Goal: Task Accomplishment & Management: Complete application form

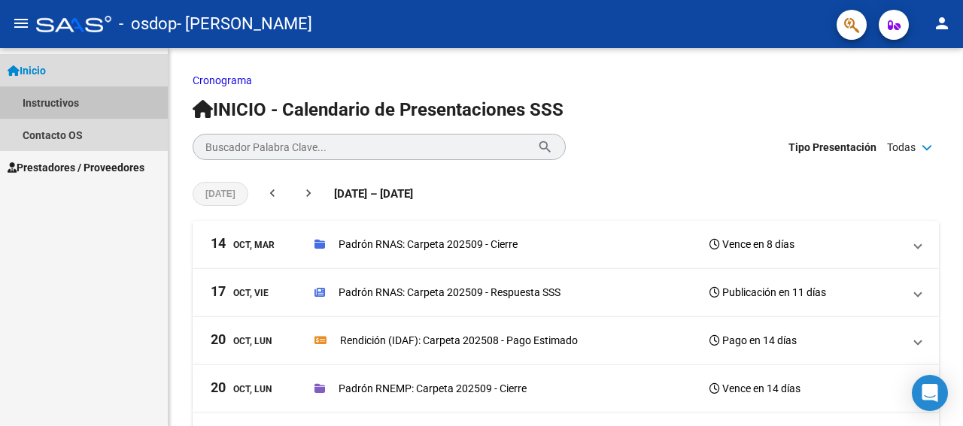
click at [65, 96] on link "Instructivos" at bounding box center [84, 102] width 168 height 32
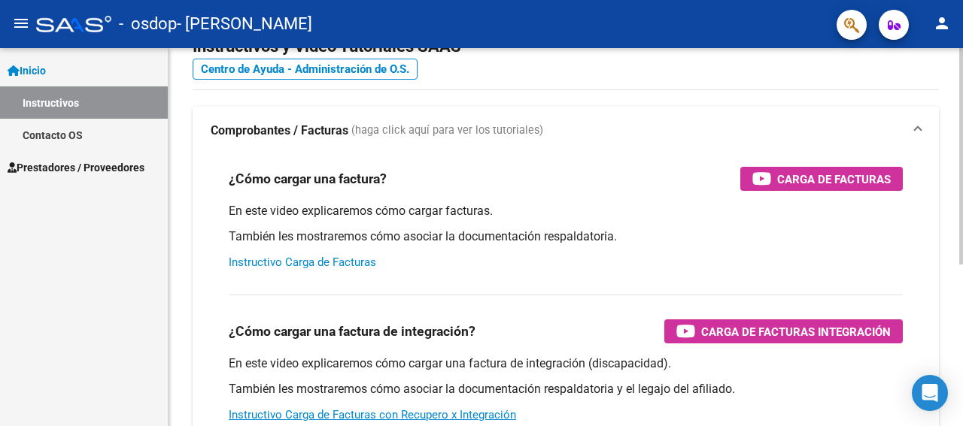
scroll to position [75, 0]
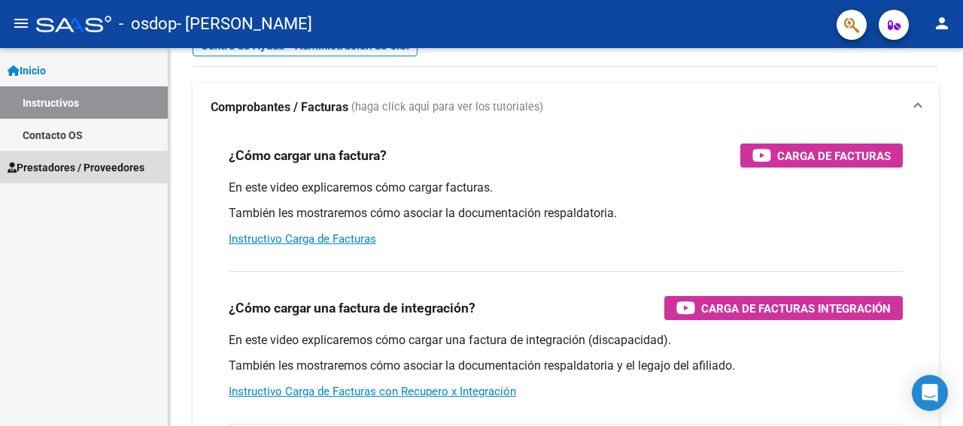
click at [86, 162] on span "Prestadores / Proveedores" at bounding box center [76, 167] width 137 height 17
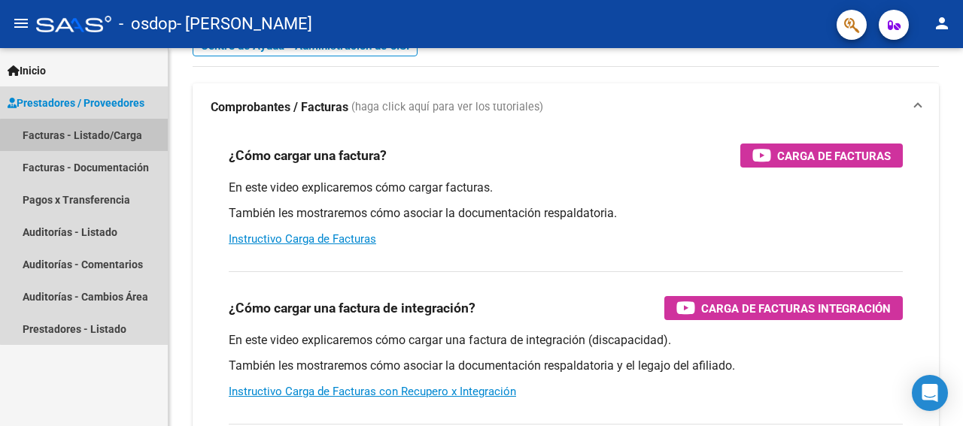
click at [131, 140] on link "Facturas - Listado/Carga" at bounding box center [84, 135] width 168 height 32
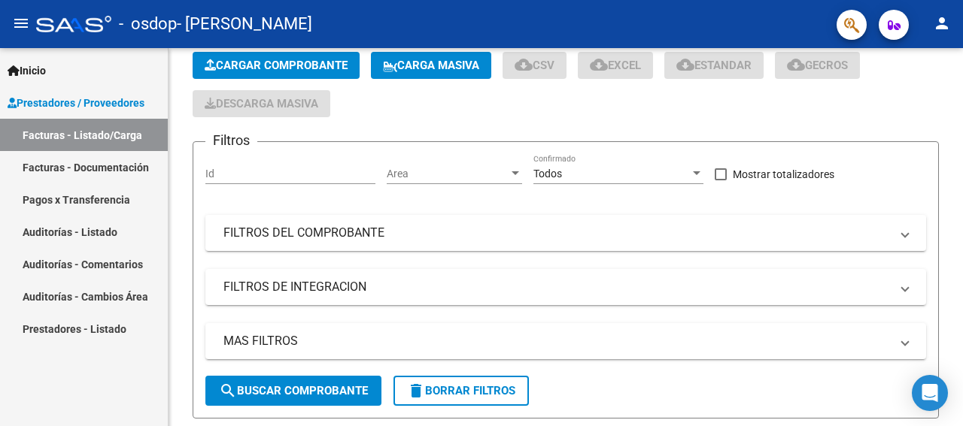
click at [120, 166] on link "Facturas - Documentación" at bounding box center [84, 167] width 168 height 32
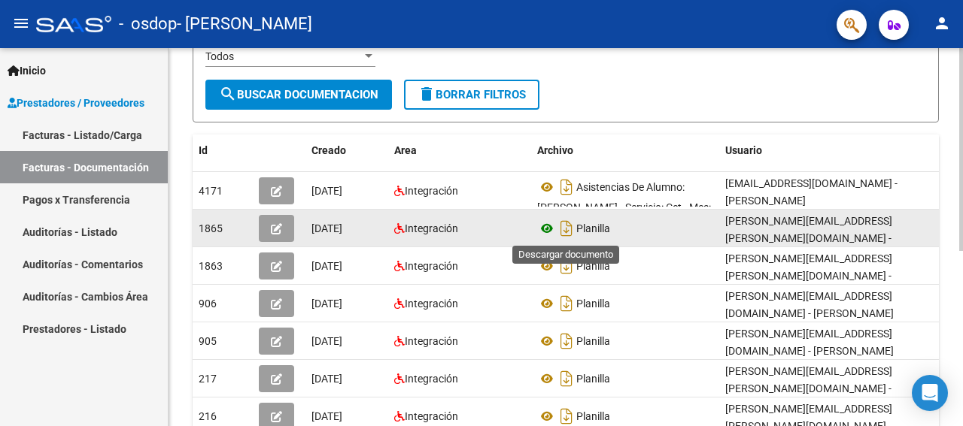
scroll to position [226, 0]
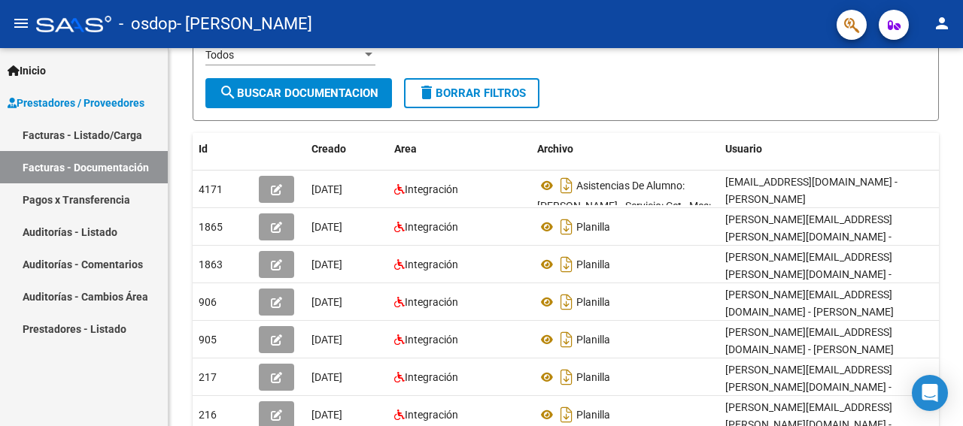
click at [68, 129] on link "Facturas - Listado/Carga" at bounding box center [84, 135] width 168 height 32
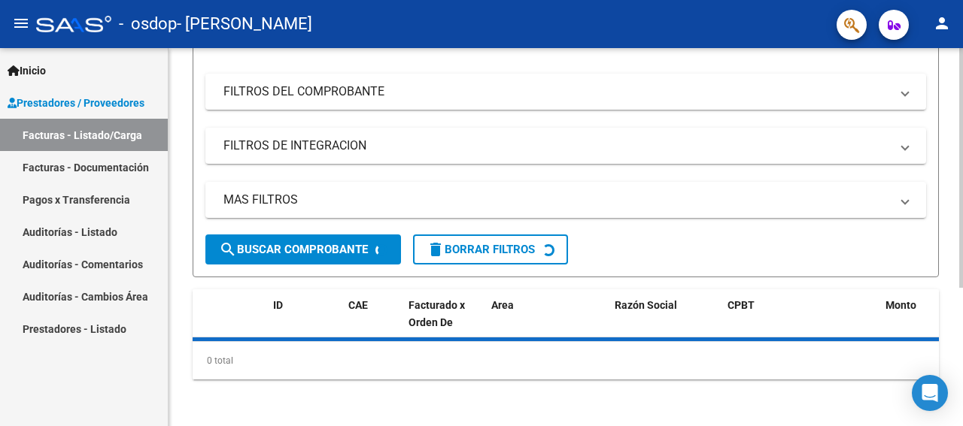
scroll to position [226, 0]
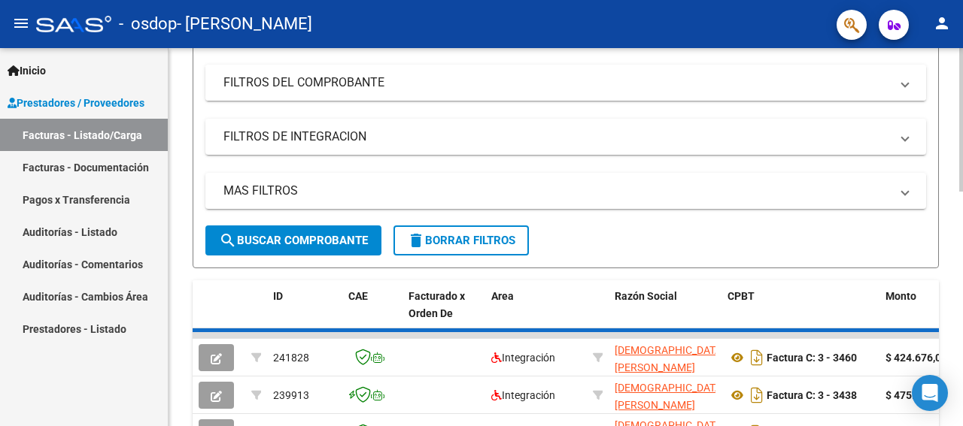
click at [356, 83] on mat-panel-title "FILTROS DEL COMPROBANTE" at bounding box center [556, 82] width 666 height 17
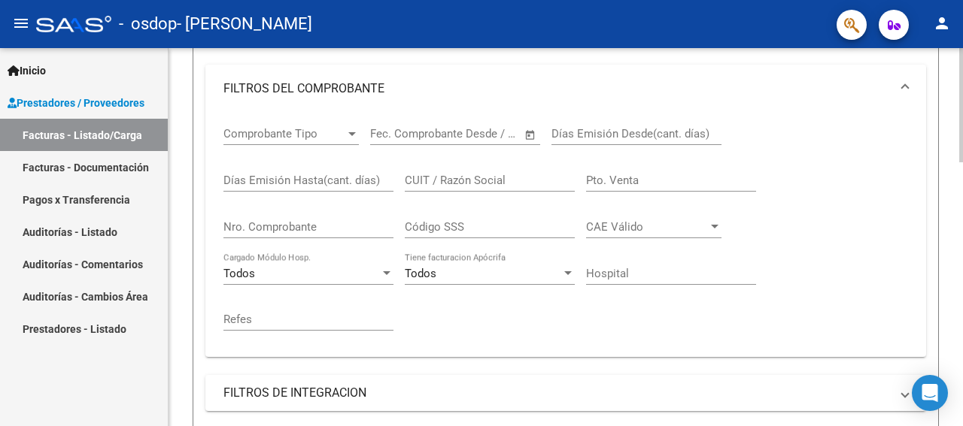
click at [344, 135] on span "Comprobante Tipo" at bounding box center [284, 134] width 122 height 14
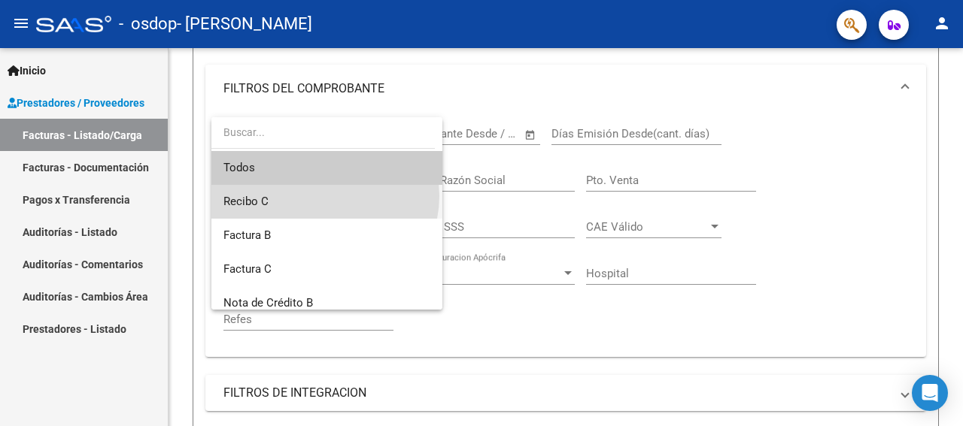
click at [324, 196] on span "Recibo C" at bounding box center [326, 202] width 207 height 34
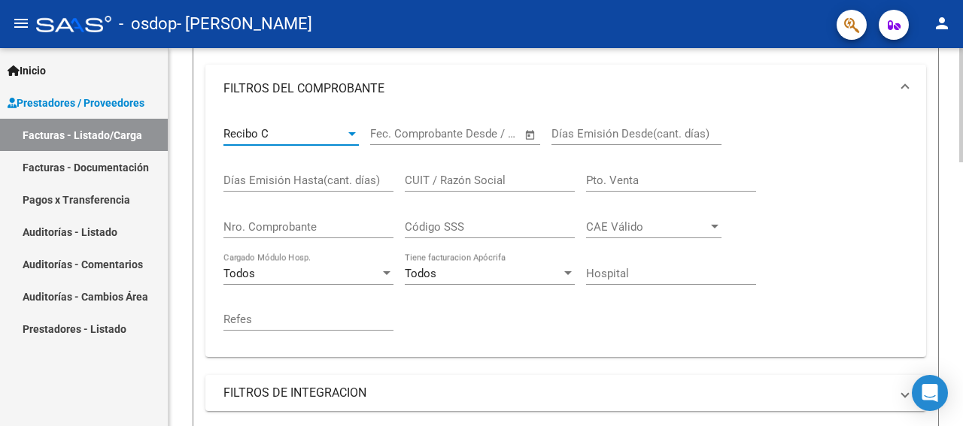
click at [329, 138] on div "Recibo C" at bounding box center [284, 134] width 122 height 14
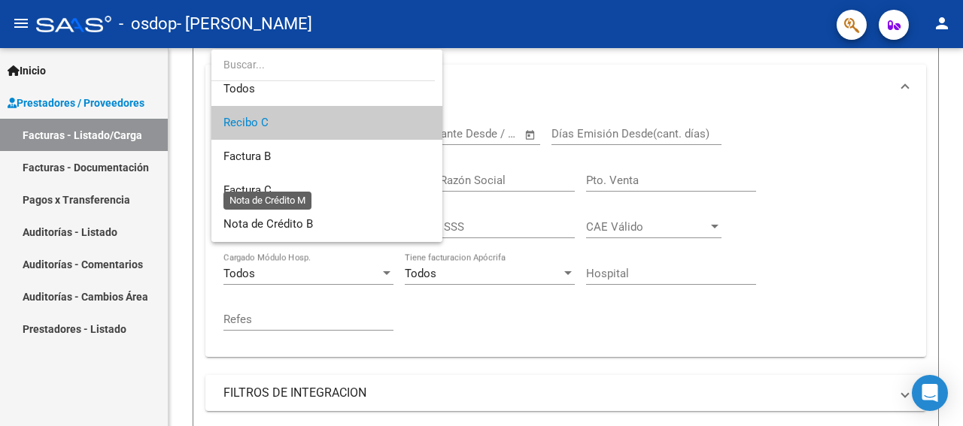
scroll to position [0, 0]
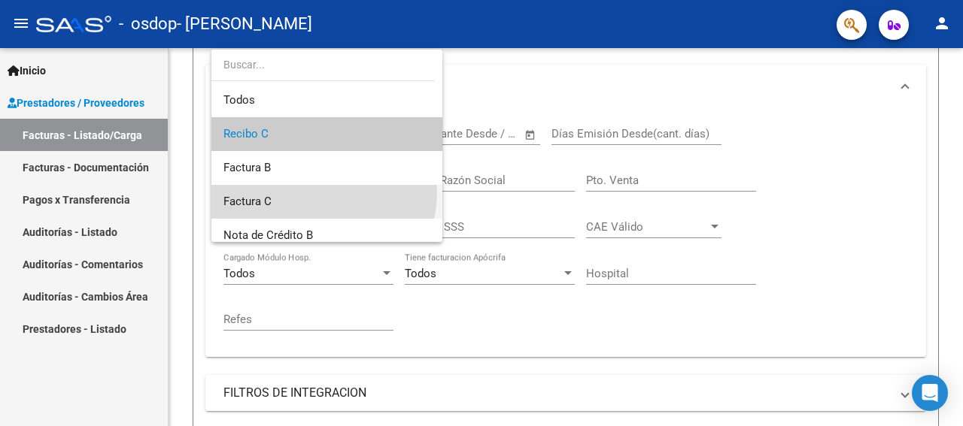
click at [317, 193] on span "Factura C" at bounding box center [326, 202] width 207 height 34
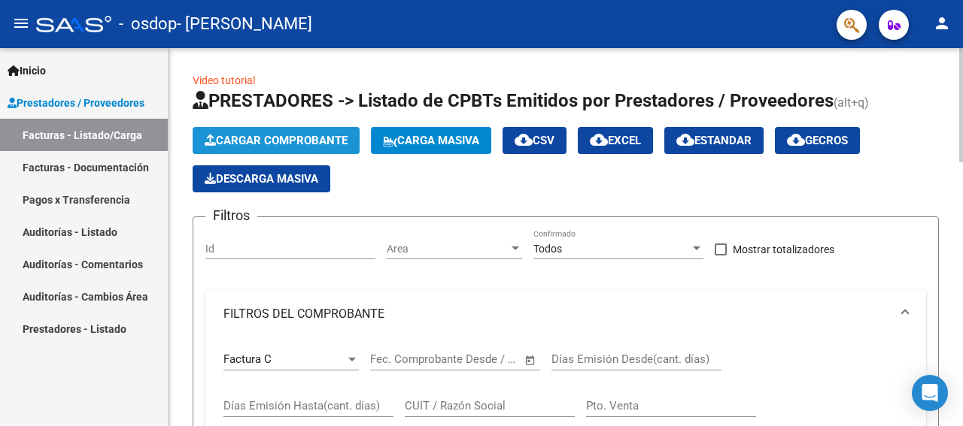
click at [342, 134] on span "Cargar Comprobante" at bounding box center [276, 141] width 143 height 14
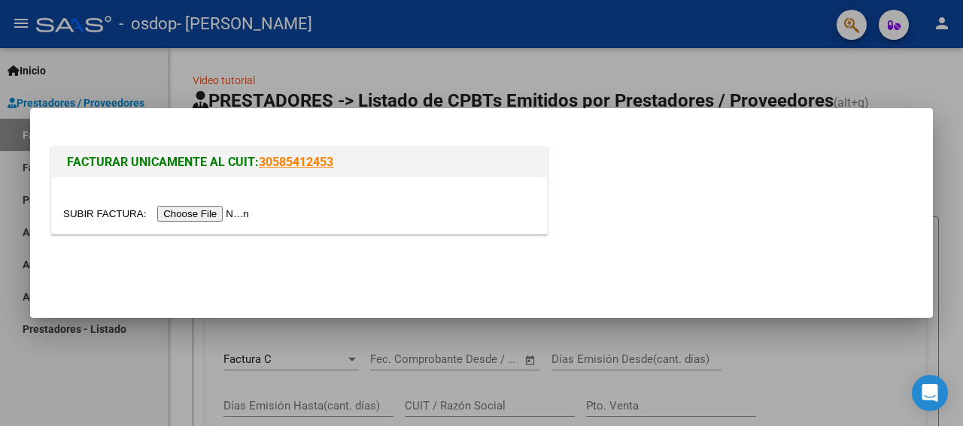
click at [296, 163] on link "30585412453" at bounding box center [296, 162] width 74 height 14
click at [233, 216] on input "file" at bounding box center [158, 214] width 190 height 16
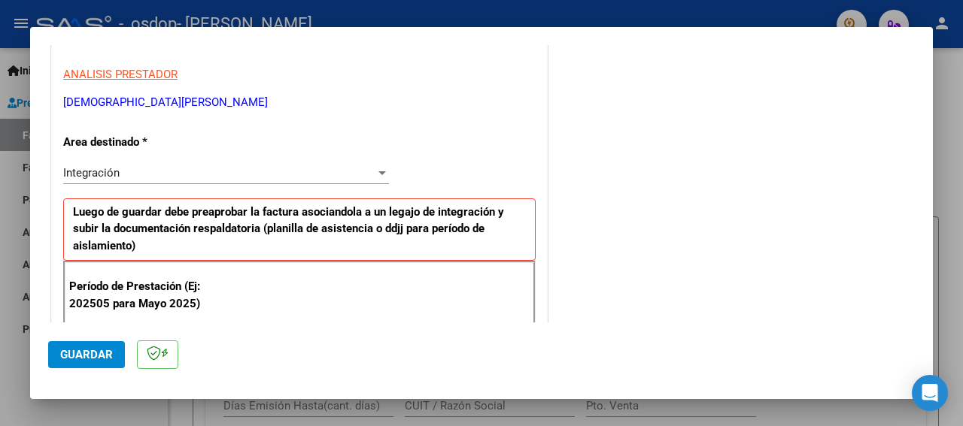
scroll to position [301, 0]
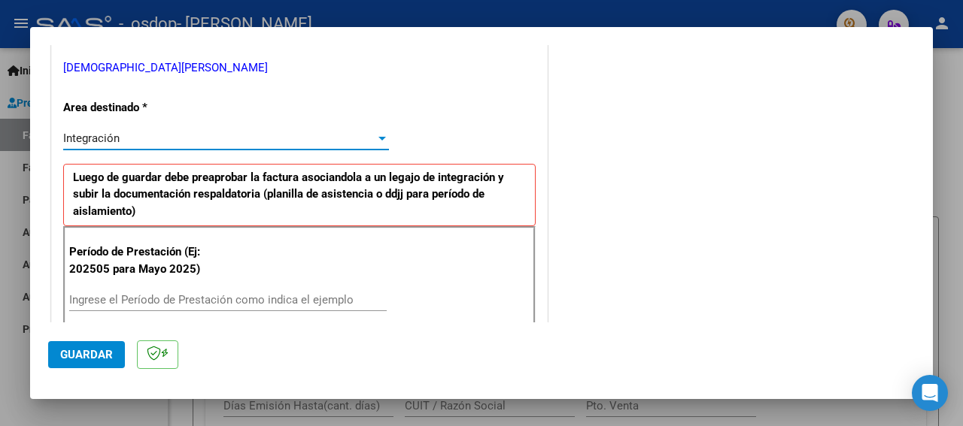
click at [203, 139] on div "Integración" at bounding box center [219, 139] width 312 height 14
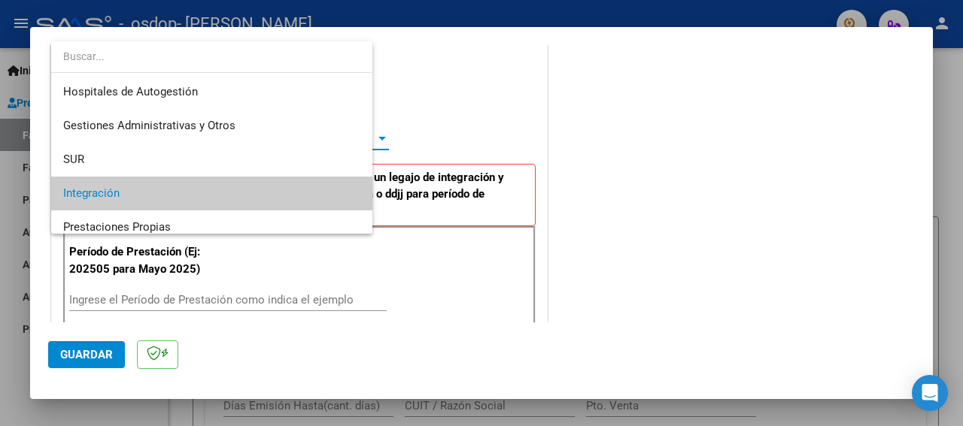
scroll to position [56, 0]
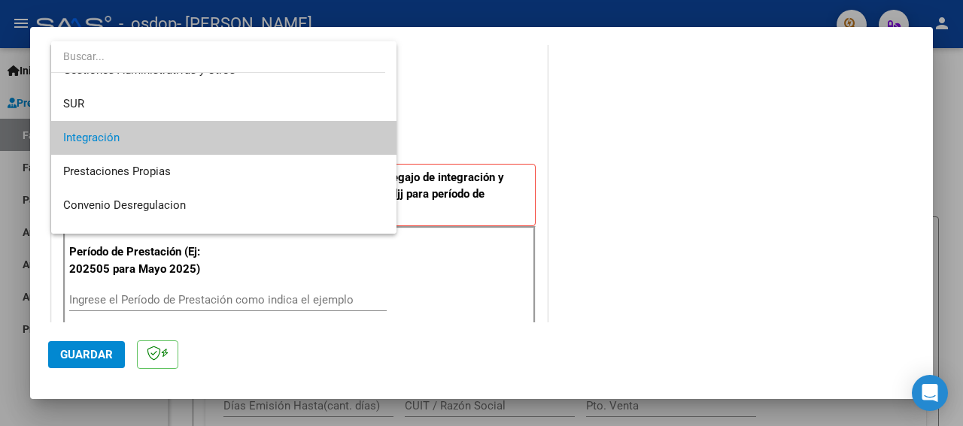
click at [552, 126] on div at bounding box center [481, 213] width 963 height 426
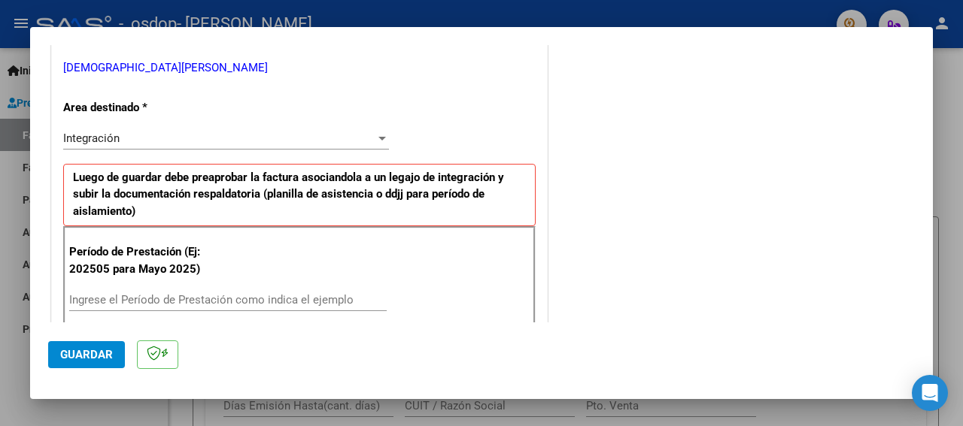
scroll to position [376, 0]
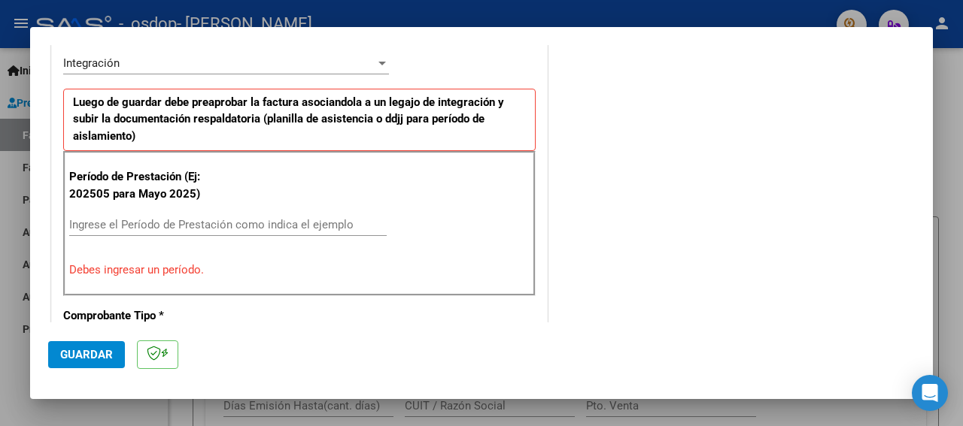
drag, startPoint x: 171, startPoint y: 216, endPoint x: 231, endPoint y: 210, distance: 59.7
click at [172, 218] on input "Ingrese el Período de Prestación como indica el ejemplo" at bounding box center [227, 225] width 317 height 14
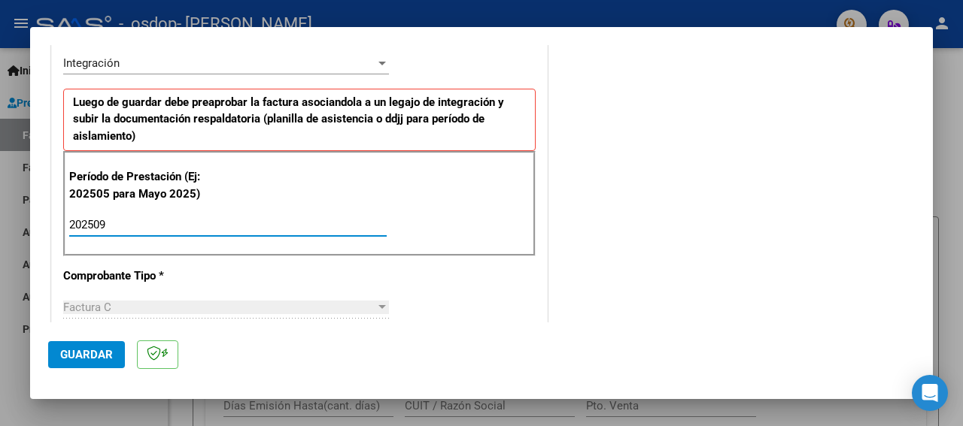
type input "202509"
click at [687, 211] on div "COMENTARIOS Comentarios del Prestador / Gerenciador:" at bounding box center [732, 356] width 364 height 1341
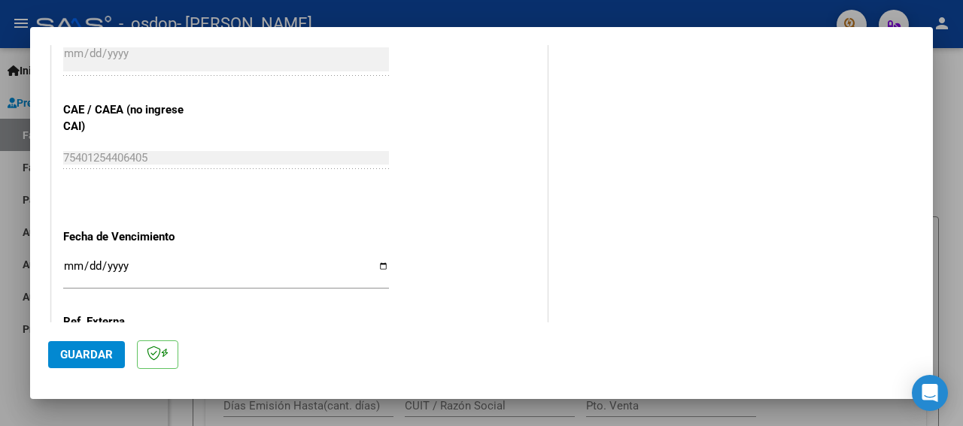
scroll to position [978, 0]
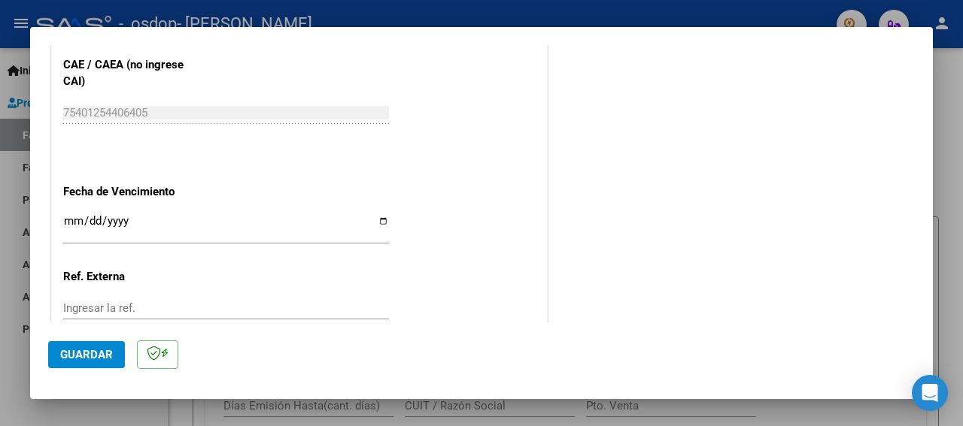
click at [375, 215] on input "Ingresar la fecha" at bounding box center [226, 227] width 326 height 24
type input "[DATE]"
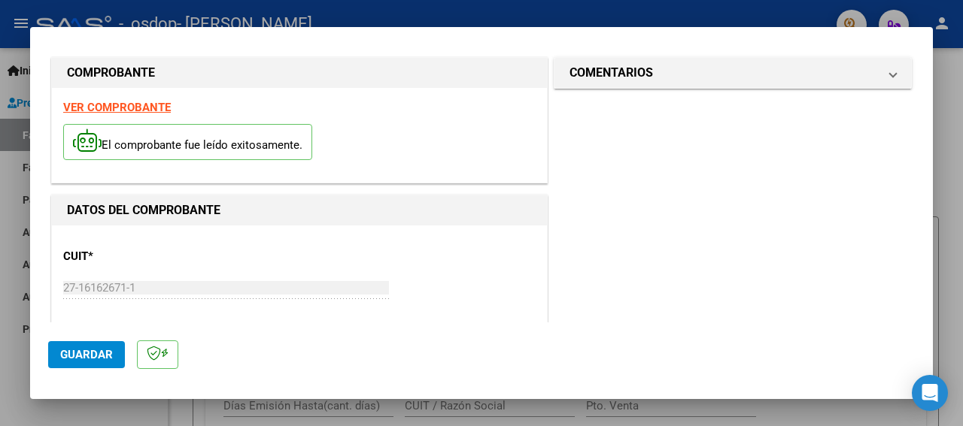
scroll to position [0, 0]
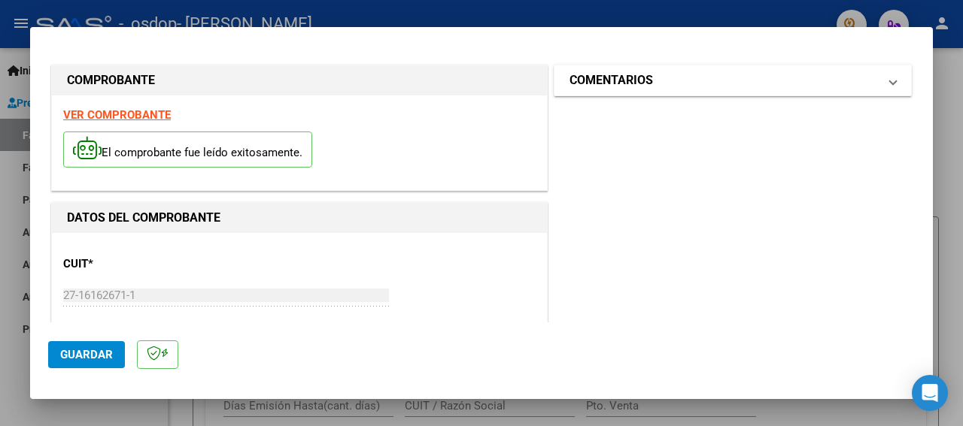
click at [748, 79] on mat-panel-title "COMENTARIOS" at bounding box center [723, 80] width 308 height 18
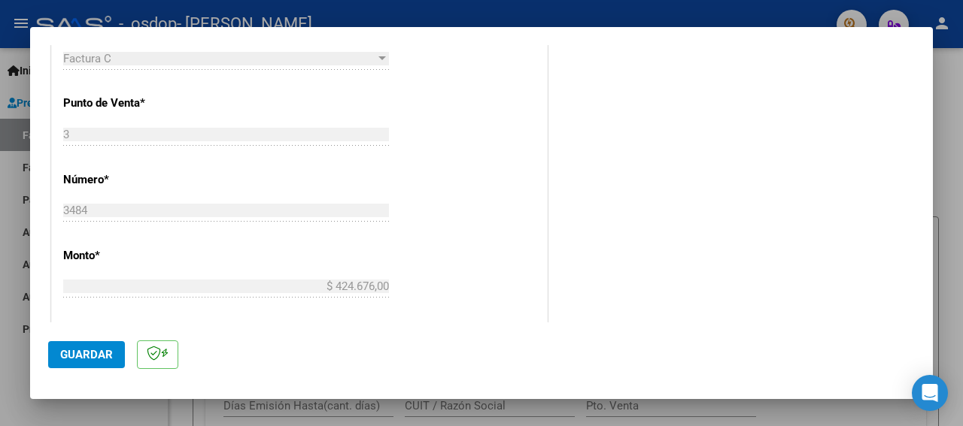
scroll to position [1076, 0]
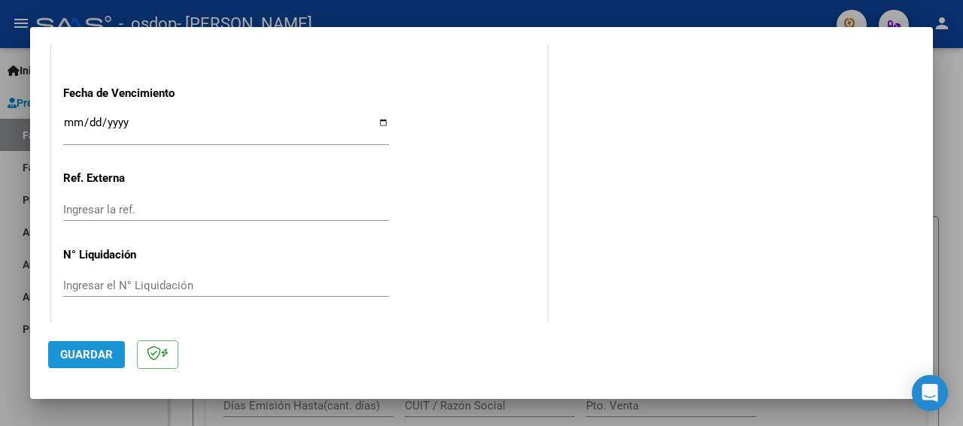
click at [83, 350] on span "Guardar" at bounding box center [86, 355] width 53 height 14
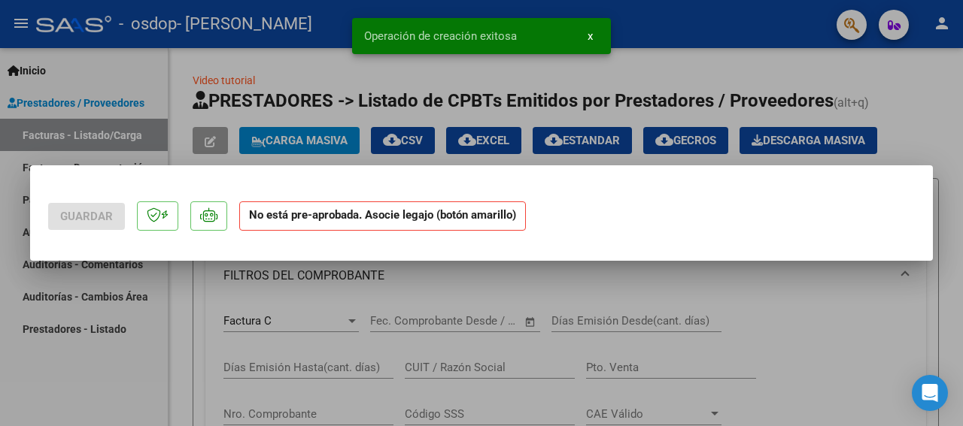
scroll to position [0, 0]
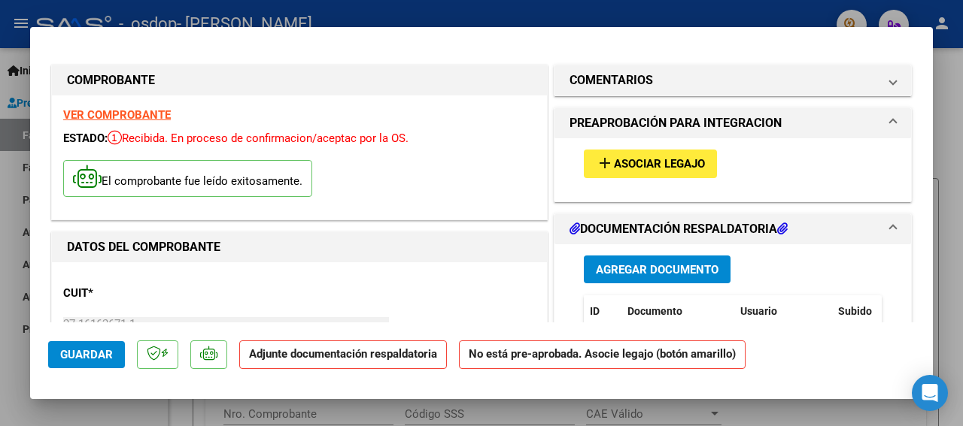
click at [638, 165] on span "Asociar Legajo" at bounding box center [659, 165] width 91 height 14
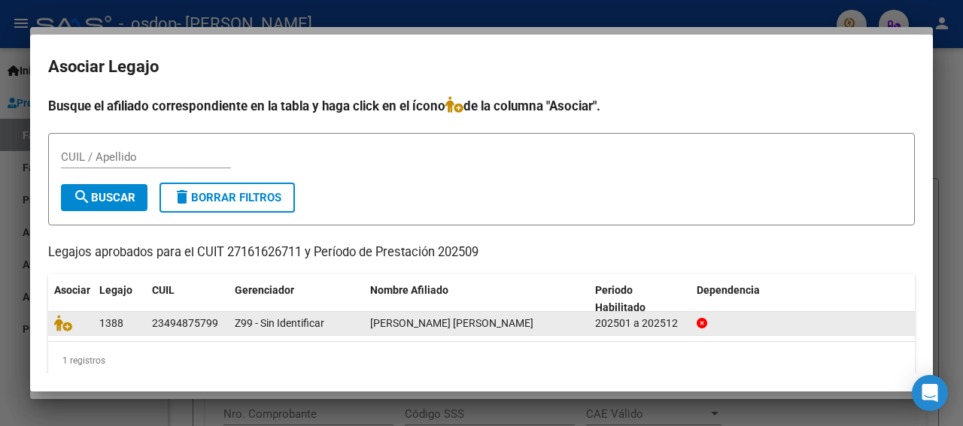
drag, startPoint x: 415, startPoint y: 333, endPoint x: 365, endPoint y: 315, distance: 53.5
click at [365, 315] on datatable-body-cell "[PERSON_NAME] [PERSON_NAME]" at bounding box center [476, 323] width 225 height 23
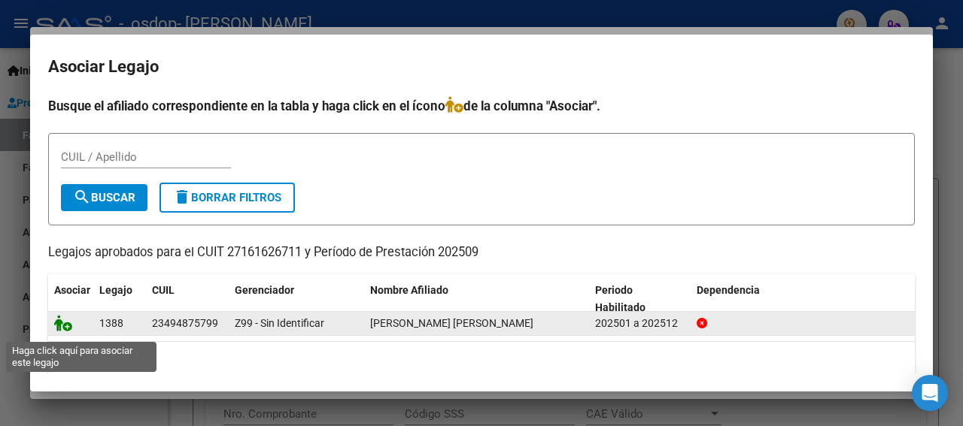
click at [65, 332] on icon at bounding box center [63, 323] width 18 height 17
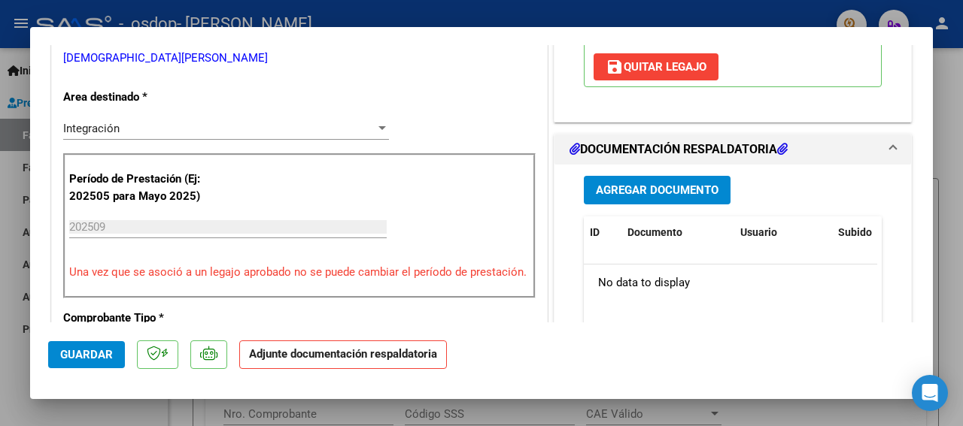
scroll to position [330, 0]
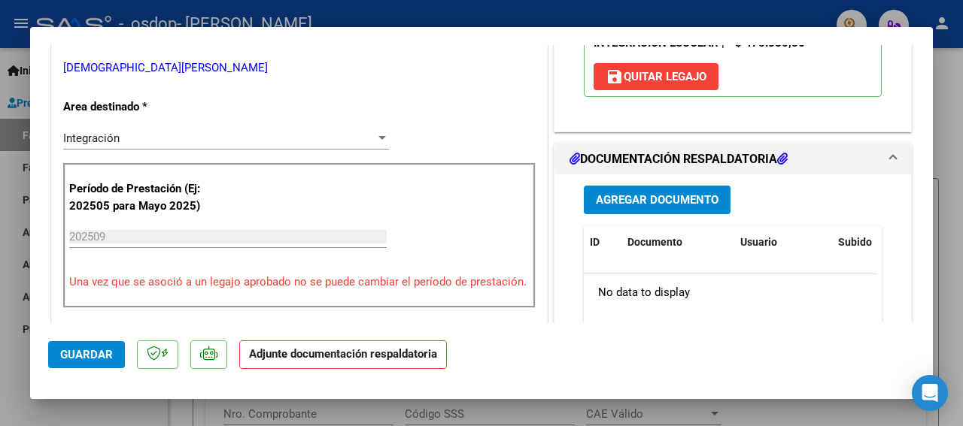
click at [596, 208] on span "Agregar Documento" at bounding box center [657, 201] width 123 height 14
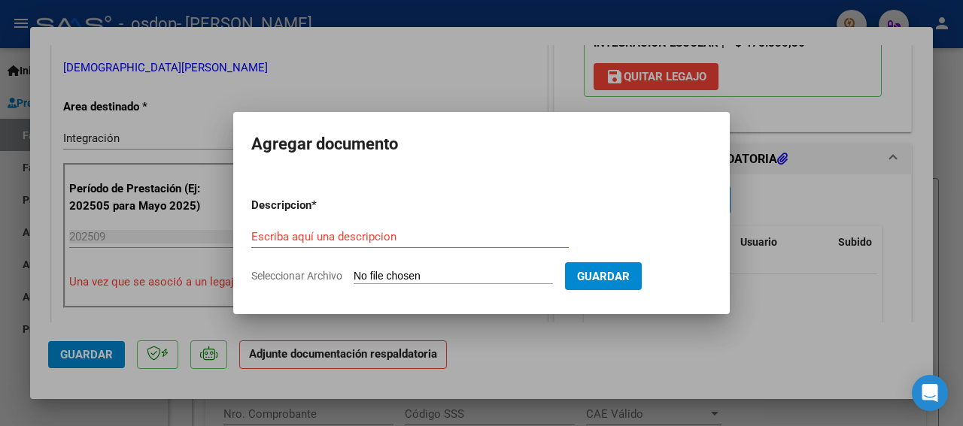
click at [332, 235] on input "Escriba aquí una descripcion" at bounding box center [409, 237] width 317 height 14
click at [629, 277] on span "Guardar" at bounding box center [603, 277] width 53 height 14
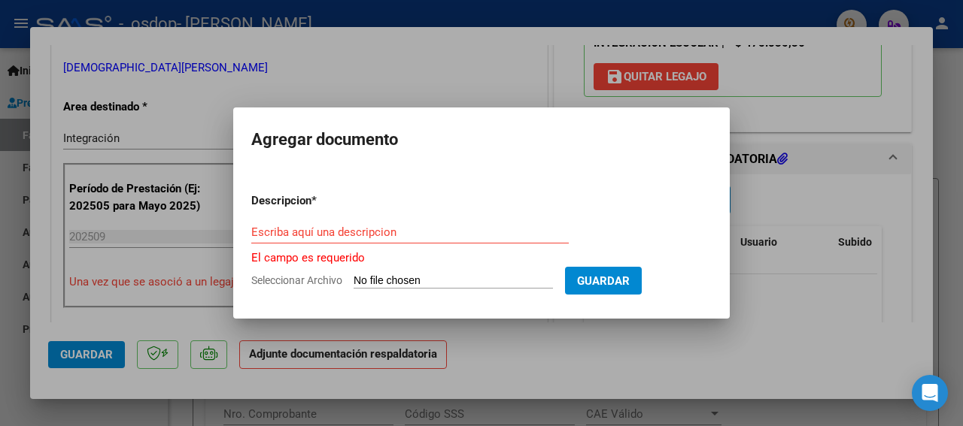
click at [311, 280] on span "Seleccionar Archivo" at bounding box center [296, 280] width 91 height 12
click at [353, 280] on input "Seleccionar Archivo" at bounding box center [452, 281] width 199 height 14
type input "C:\fakepath\Asistencias_Obra Social OSDOP_Alumno-[PERSON_NAME] Francisco_Servic…"
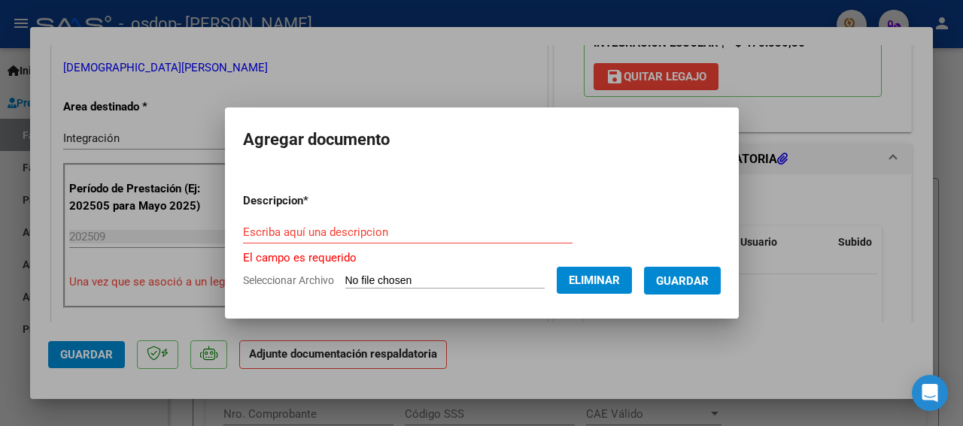
click at [381, 233] on input "Escriba aquí una descripcion" at bounding box center [407, 233] width 329 height 14
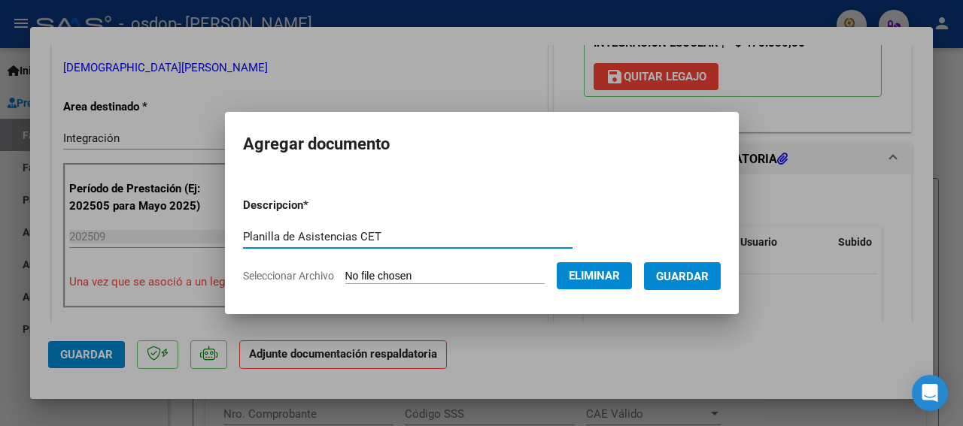
type input "Planilla de Asistencias CET"
click at [708, 276] on span "Guardar" at bounding box center [682, 277] width 53 height 14
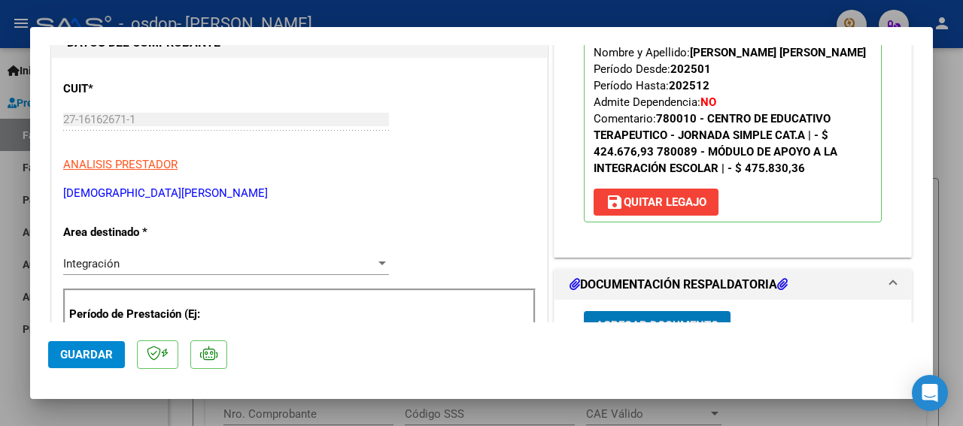
scroll to position [180, 0]
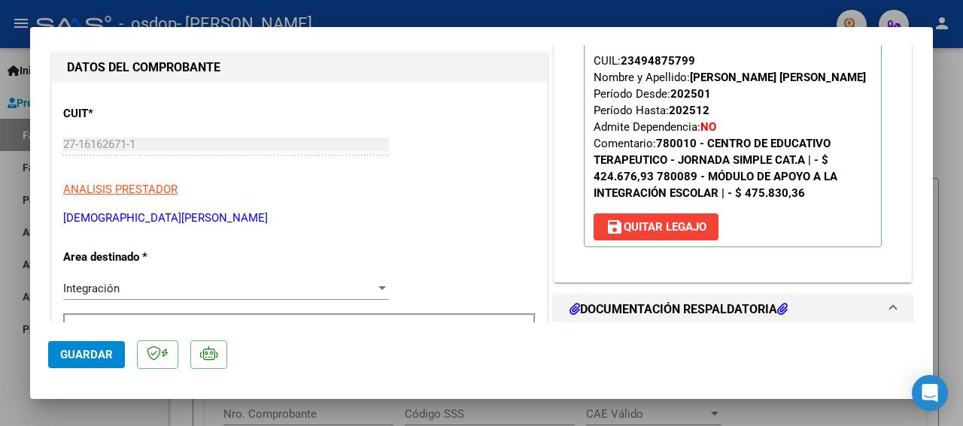
click at [87, 357] on span "Guardar" at bounding box center [86, 355] width 53 height 14
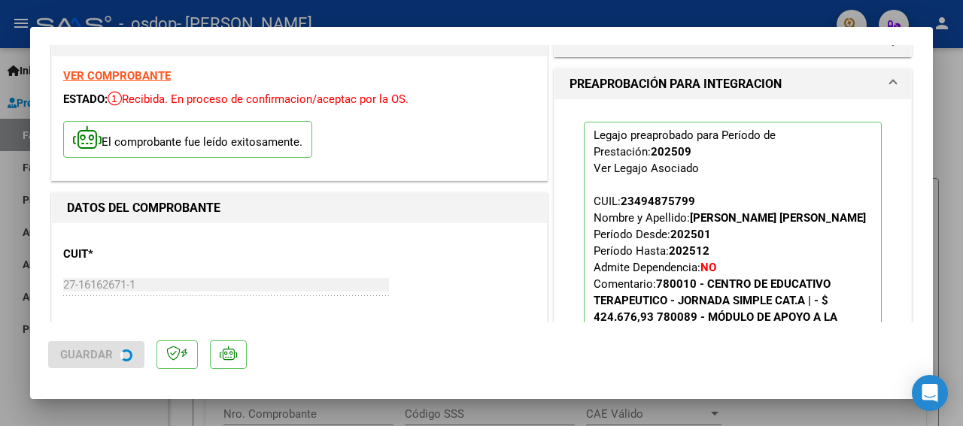
scroll to position [0, 0]
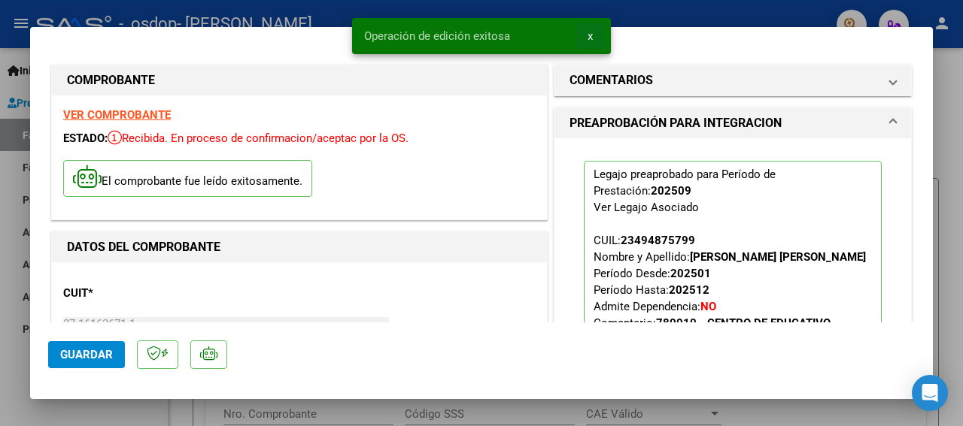
click at [592, 38] on span "x" at bounding box center [589, 36] width 5 height 14
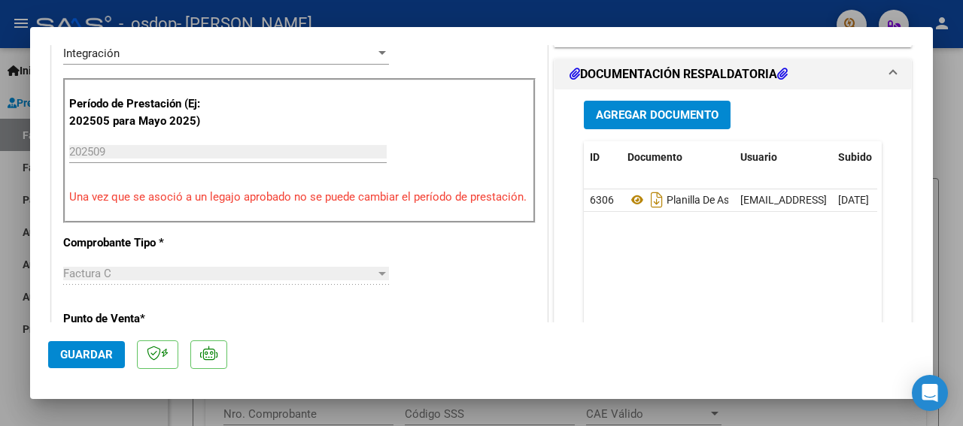
scroll to position [451, 0]
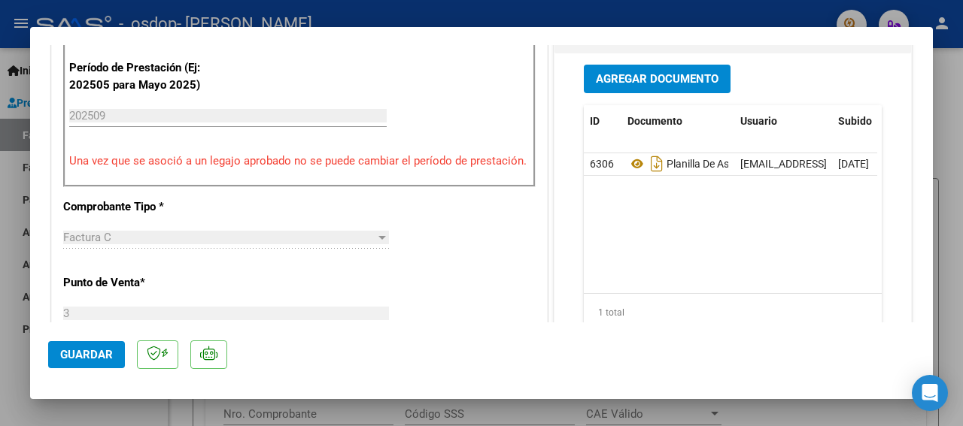
click at [941, 96] on div at bounding box center [481, 213] width 963 height 426
type input "$ 0,00"
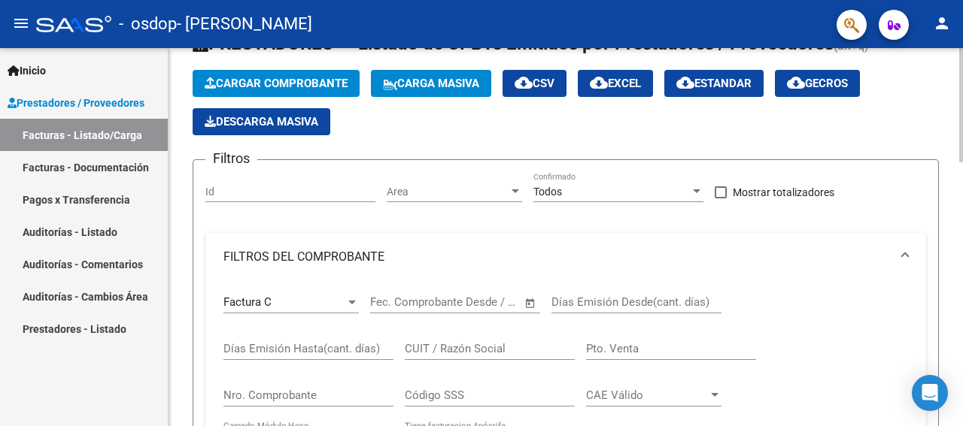
scroll to position [75, 0]
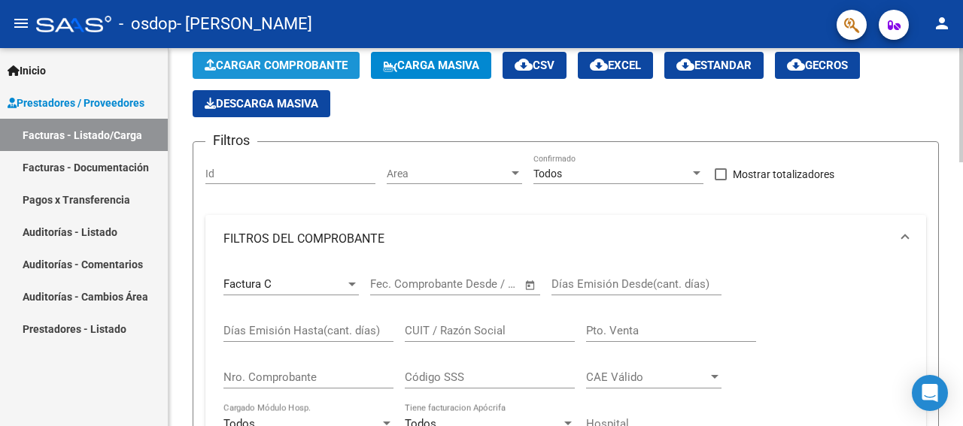
click at [284, 66] on span "Cargar Comprobante" at bounding box center [276, 66] width 143 height 14
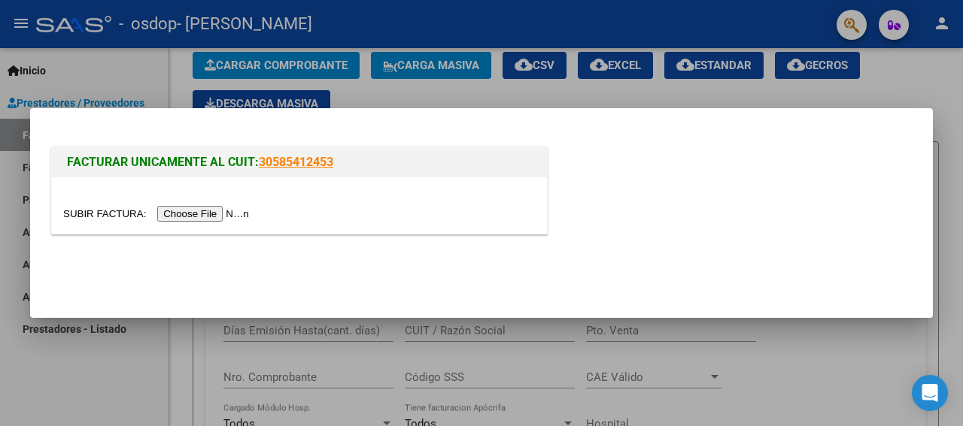
click at [209, 219] on input "file" at bounding box center [158, 214] width 190 height 16
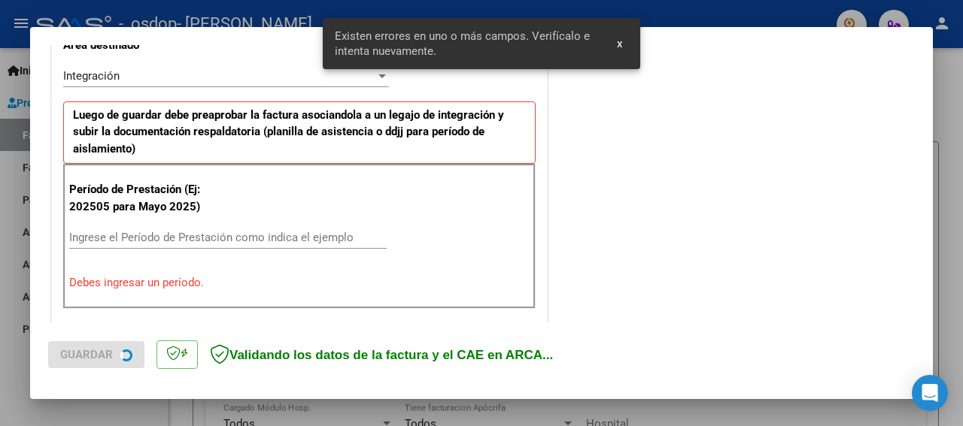
scroll to position [371, 0]
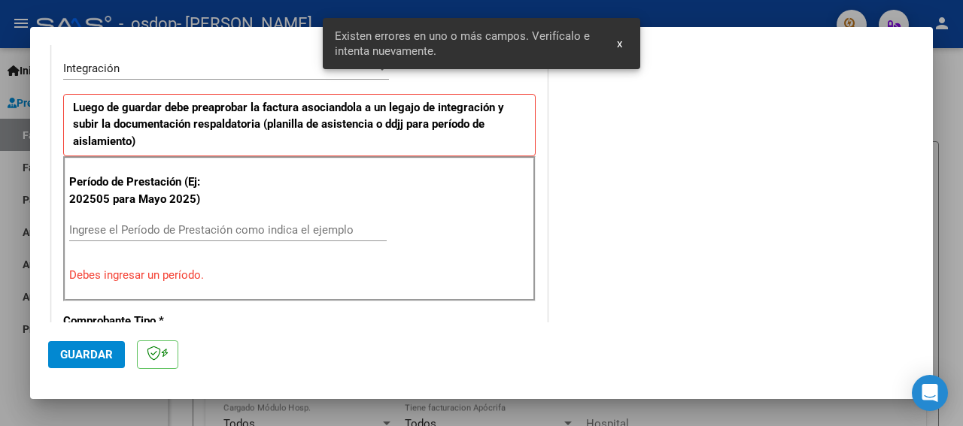
click at [208, 226] on input "Ingrese el Período de Prestación como indica el ejemplo" at bounding box center [227, 230] width 317 height 14
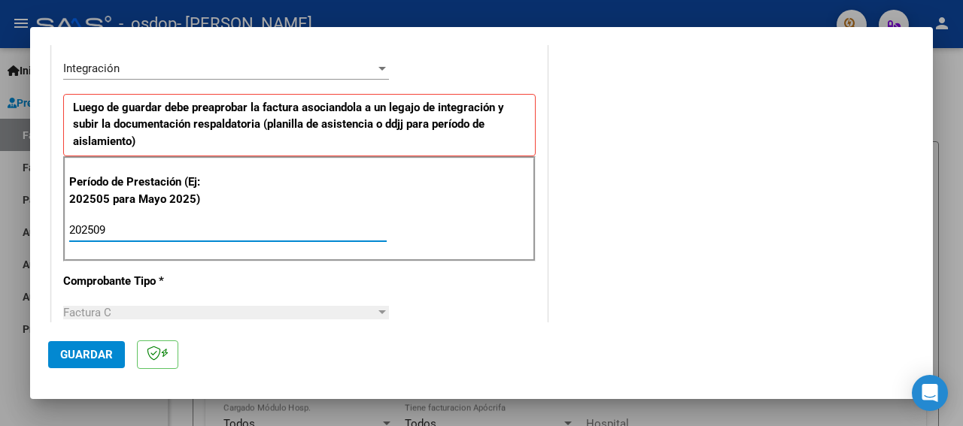
type input "202509"
click at [690, 192] on div "COMENTARIOS Comentarios del Prestador / Gerenciador:" at bounding box center [732, 361] width 364 height 1341
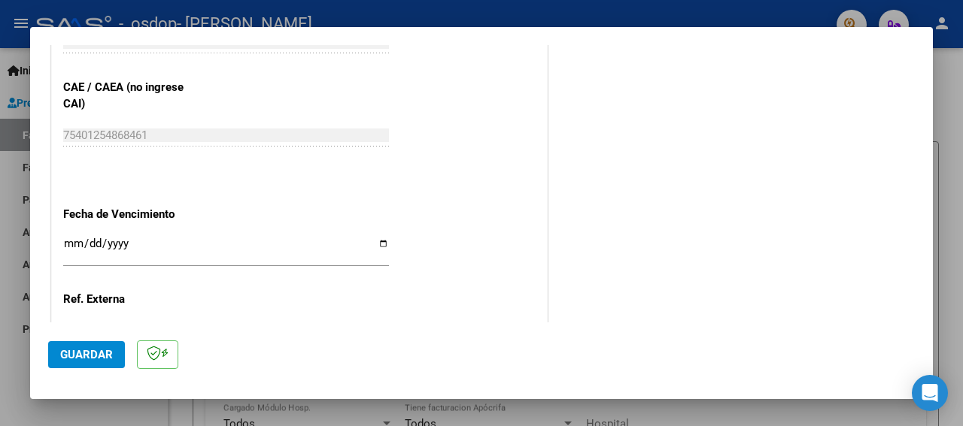
scroll to position [978, 0]
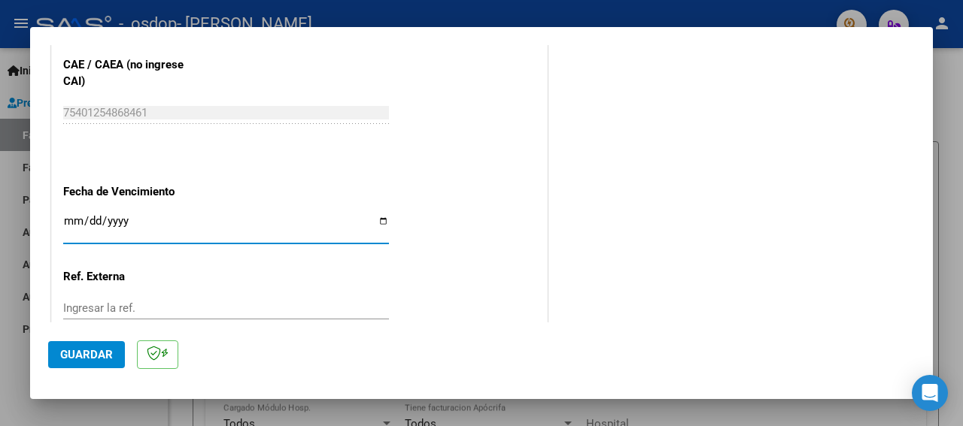
click at [373, 219] on input "Ingresar la fecha" at bounding box center [226, 227] width 326 height 24
type input "[DATE]"
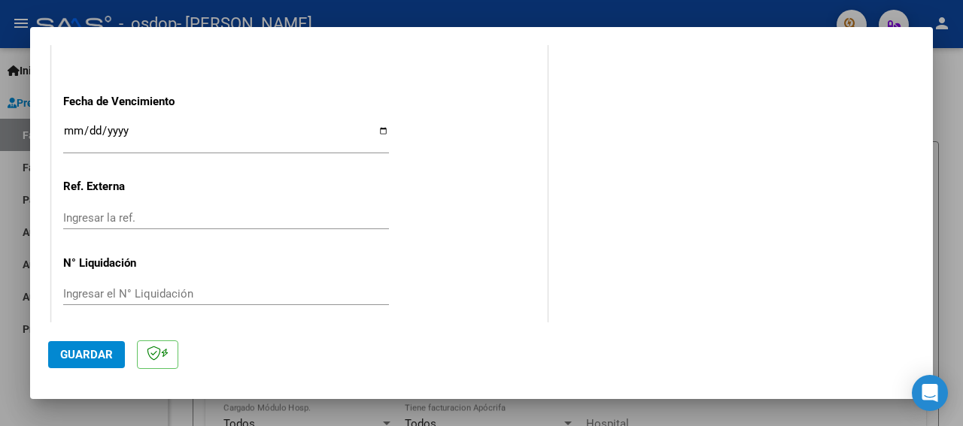
scroll to position [1076, 0]
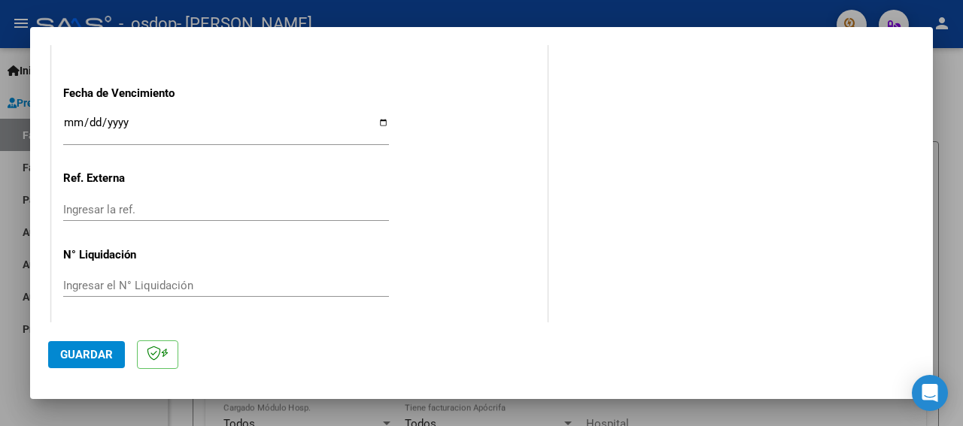
click at [104, 351] on span "Guardar" at bounding box center [86, 355] width 53 height 14
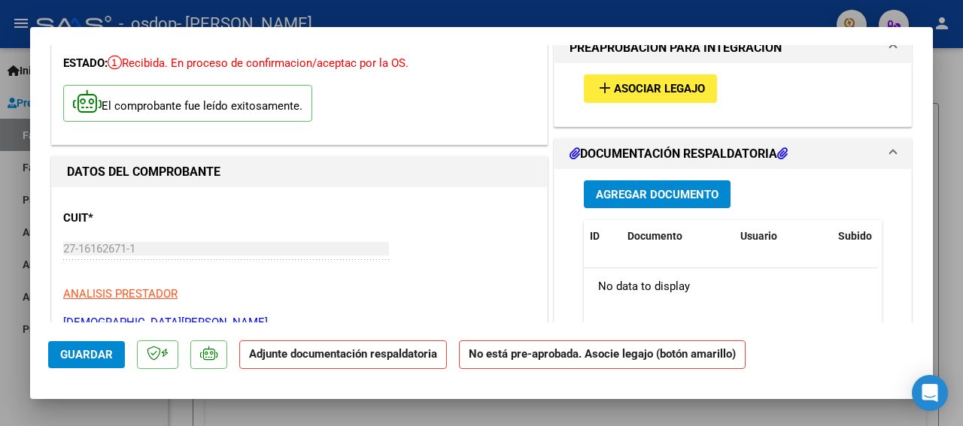
scroll to position [65, 0]
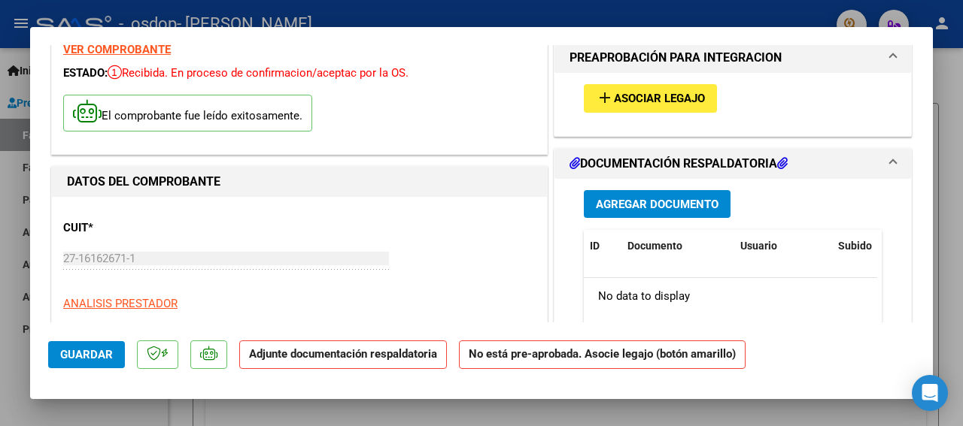
click at [632, 105] on button "add Asociar Legajo" at bounding box center [650, 98] width 133 height 28
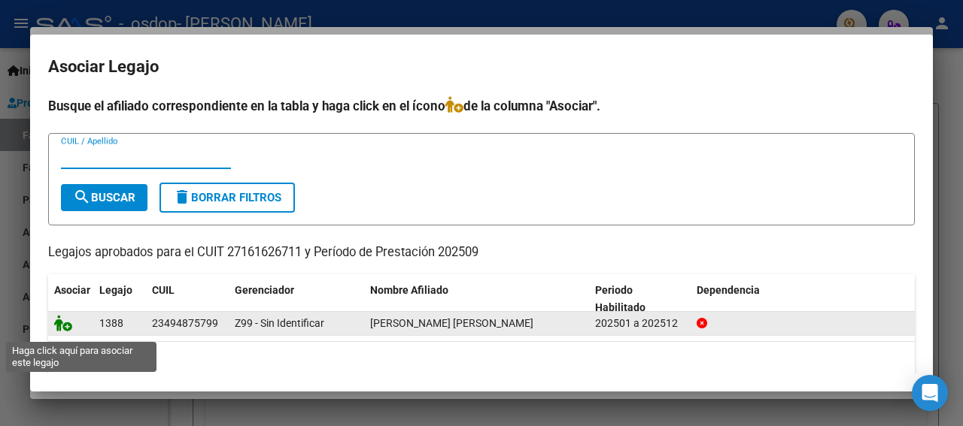
click at [69, 330] on icon at bounding box center [63, 323] width 18 height 17
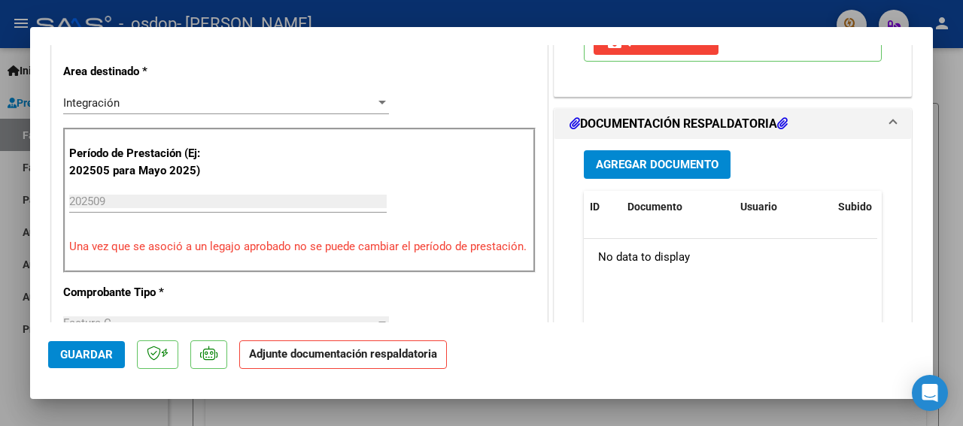
scroll to position [366, 0]
click at [643, 171] on span "Agregar Documento" at bounding box center [657, 165] width 123 height 14
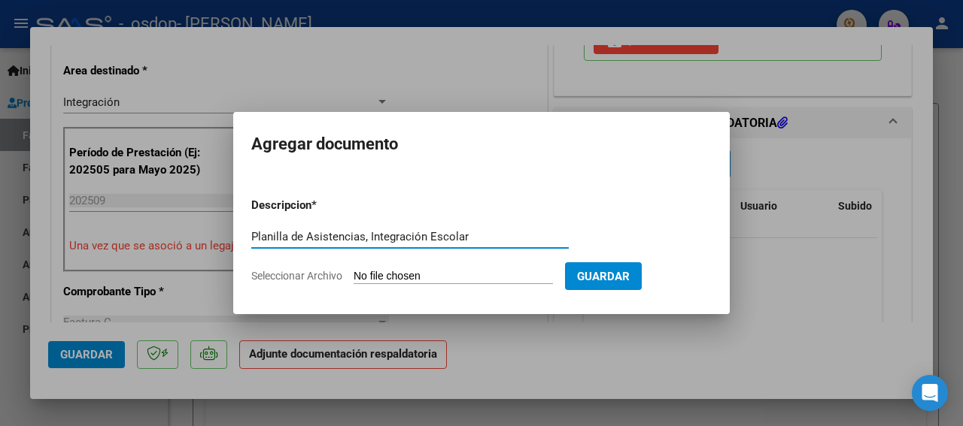
drag, startPoint x: 361, startPoint y: 234, endPoint x: 373, endPoint y: 235, distance: 12.1
click at [361, 234] on input "Planilla de Asistencias, Integración Escolar" at bounding box center [409, 237] width 317 height 14
type input "Planilla de Asistencias de Integración Escolar"
click at [399, 273] on input "Seleccionar Archivo" at bounding box center [452, 277] width 199 height 14
drag, startPoint x: 426, startPoint y: 232, endPoint x: 214, endPoint y: 229, distance: 211.3
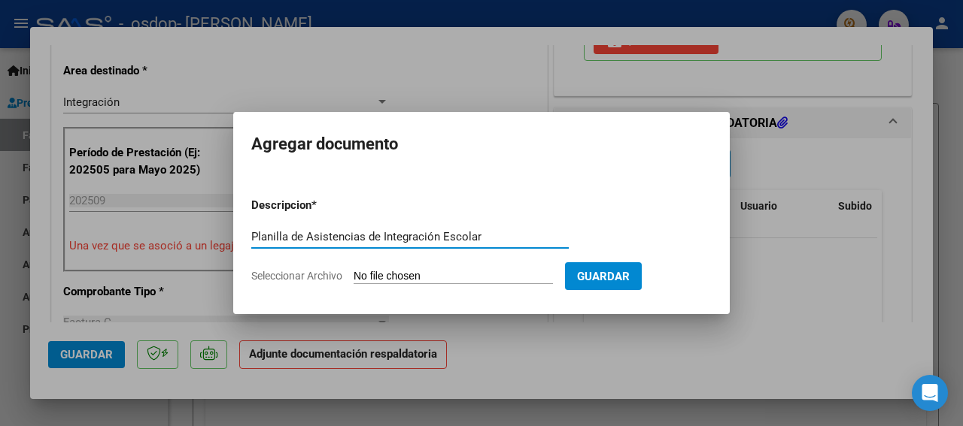
click at [214, 229] on div "COMPROBANTE VER COMPROBANTE ESTADO: Recibida. En proceso de confirmacion/acepta…" at bounding box center [481, 213] width 963 height 426
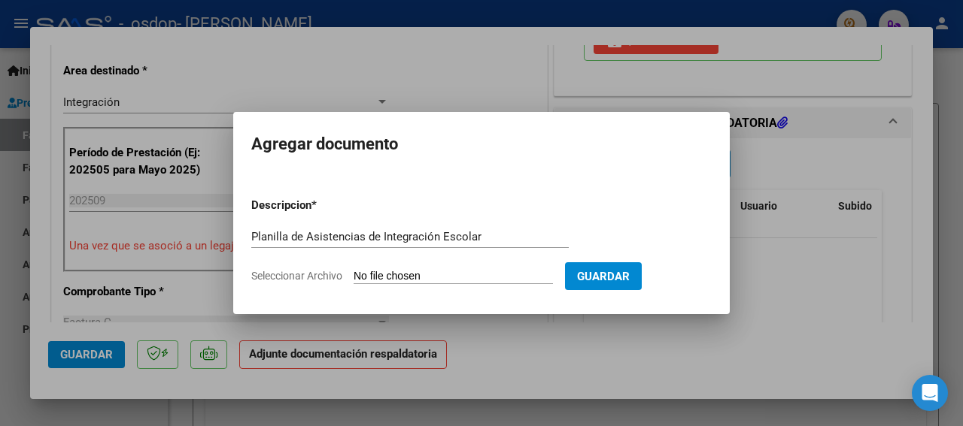
click at [411, 272] on input "Seleccionar Archivo" at bounding box center [452, 277] width 199 height 14
type input "C:\fakepath\Asistencias_Obra Social OSDOP_Alumno-[PERSON_NAME] Francisco_Servic…"
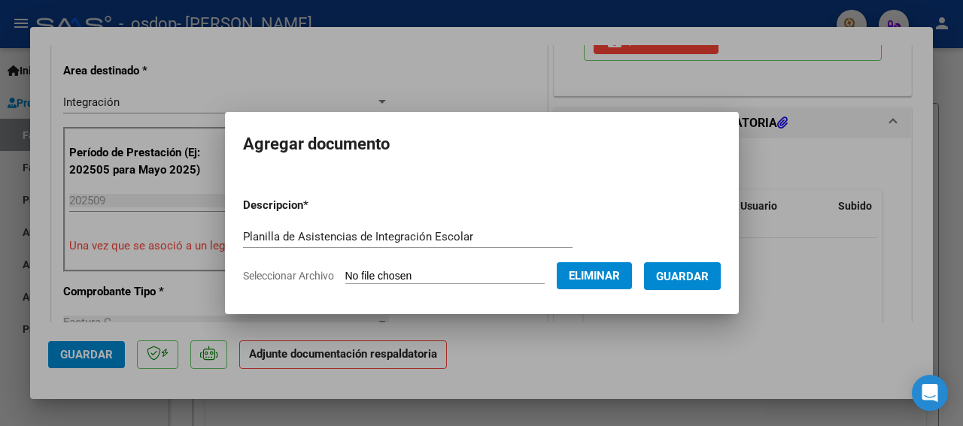
click at [705, 274] on span "Guardar" at bounding box center [682, 277] width 53 height 14
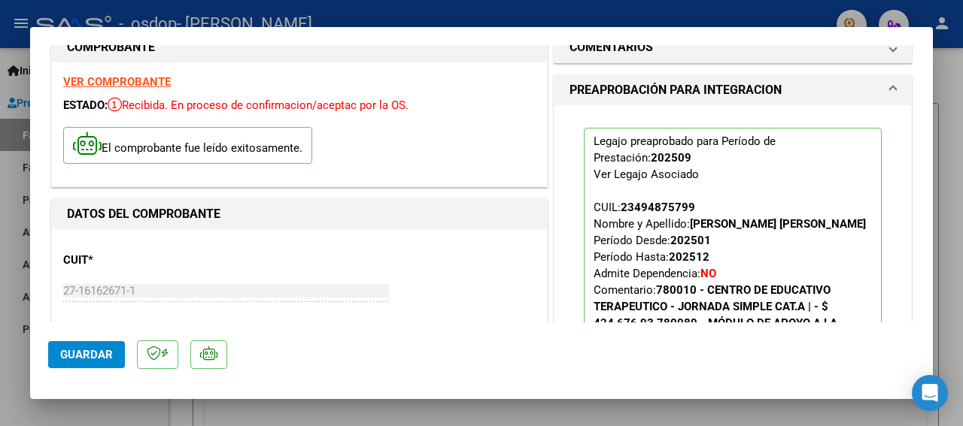
scroll to position [0, 0]
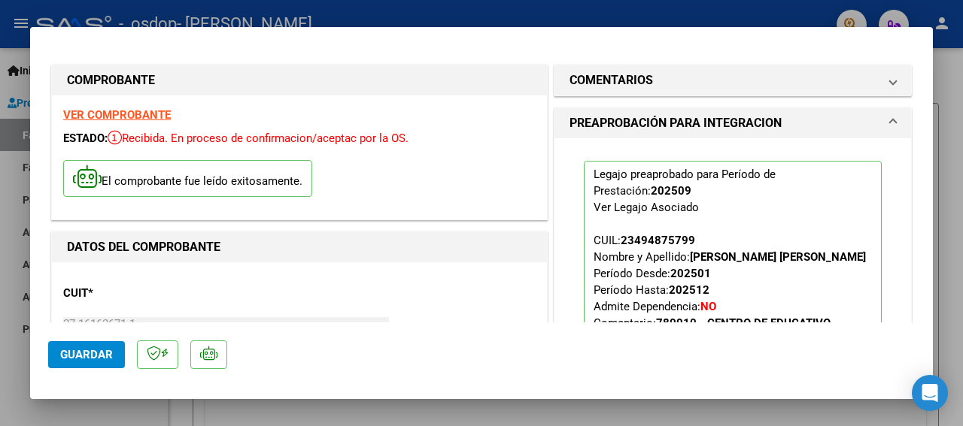
click at [947, 3] on div at bounding box center [481, 213] width 963 height 426
type input "$ 0,00"
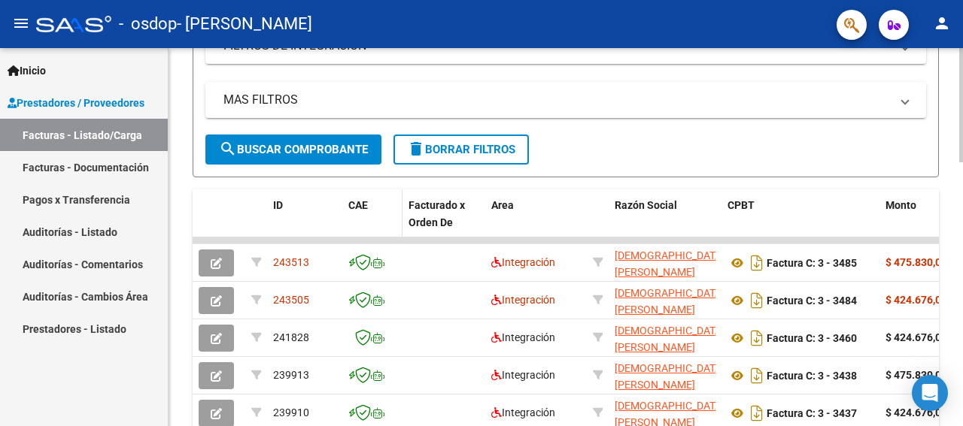
scroll to position [602, 0]
